Goal: Contribute content: Contribute content

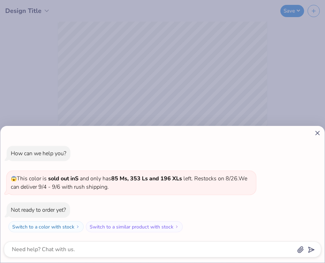
click at [311, 132] on div at bounding box center [162, 132] width 317 height 7
click at [316, 131] on icon at bounding box center [316, 132] width 7 height 7
type textarea "x"
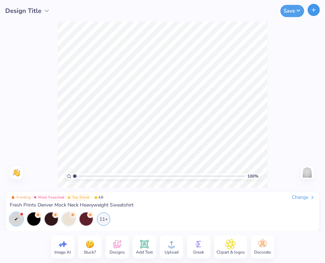
click at [313, 10] on icon "button" at bounding box center [313, 10] width 6 height 6
click at [313, 10] on line "button" at bounding box center [313, 10] width 3 height 0
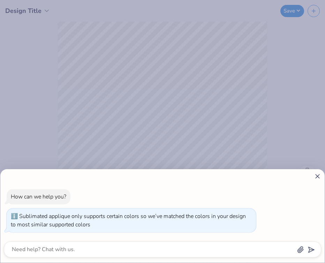
click at [316, 183] on div "How can we help you? Sublimated applique only supports certain colors so we’ve …" at bounding box center [162, 210] width 317 height 54
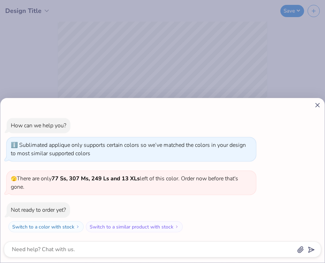
click at [314, 103] on icon at bounding box center [316, 104] width 7 height 7
type textarea "x"
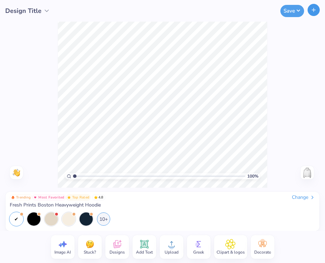
click at [312, 12] on icon "button" at bounding box center [313, 10] width 6 height 6
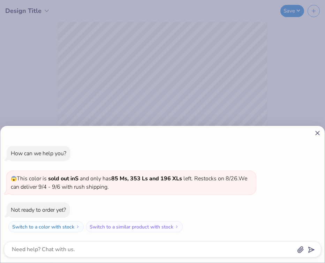
click at [316, 133] on icon at bounding box center [316, 132] width 7 height 7
type textarea "x"
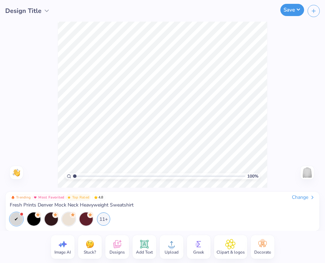
click at [294, 7] on button "Save" at bounding box center [292, 10] width 24 height 12
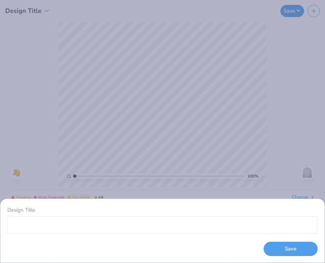
click at [302, 107] on div "Design Title Save" at bounding box center [162, 131] width 325 height 263
